Goal: Task Accomplishment & Management: Manage account settings

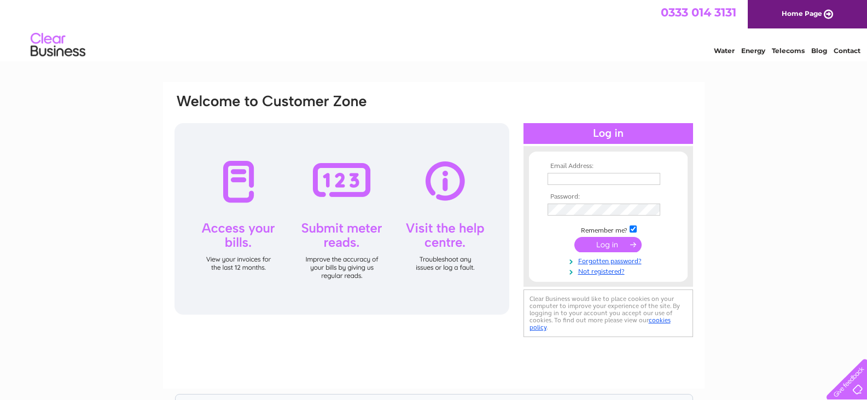
type input "stevetonkin669@gmail.com"
click at [599, 247] on input "submit" at bounding box center [608, 244] width 67 height 15
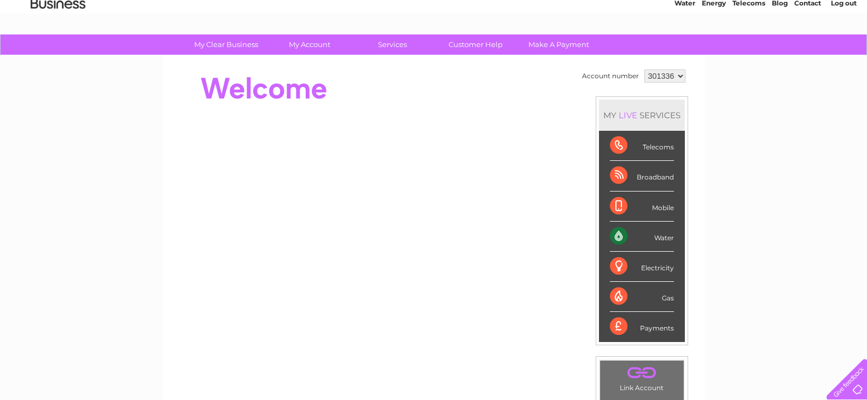
scroll to position [47, 0]
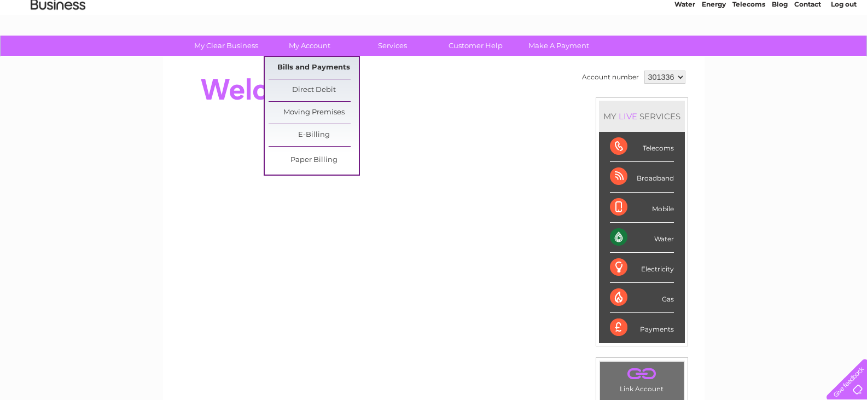
click at [312, 63] on link "Bills and Payments" at bounding box center [314, 68] width 90 height 22
